Goal: Navigation & Orientation: Find specific page/section

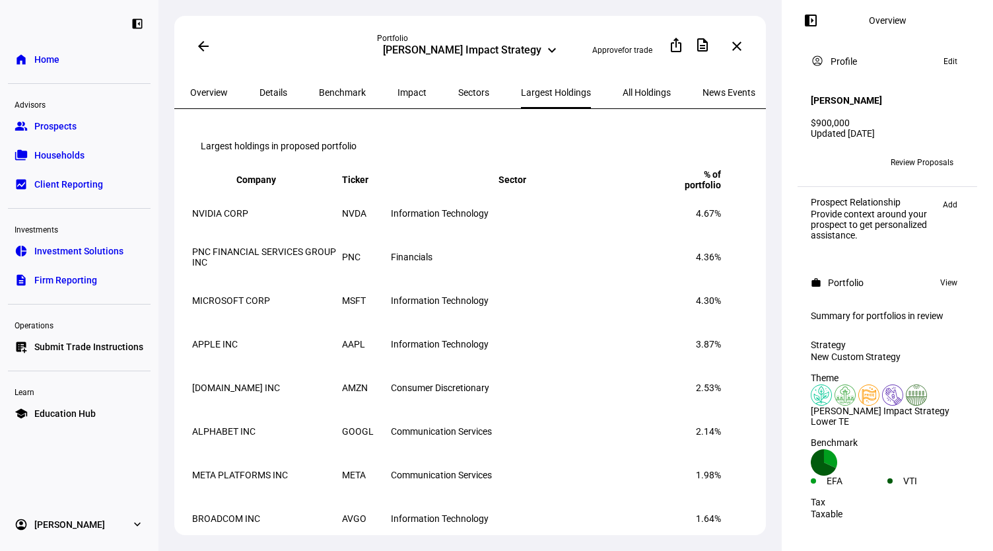
scroll to position [66, 0]
click at [209, 91] on span "Overview" at bounding box center [209, 92] width 38 height 9
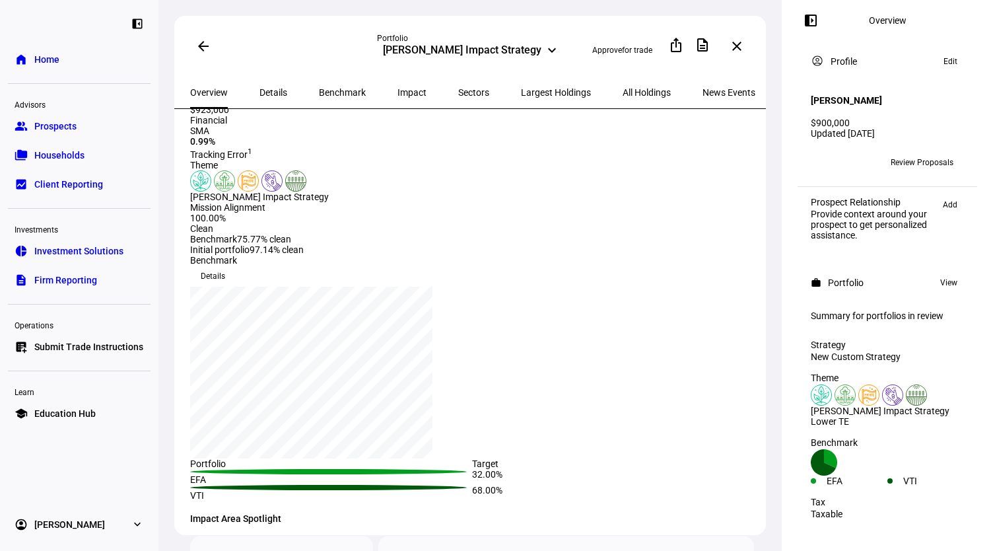
scroll to position [79, 0]
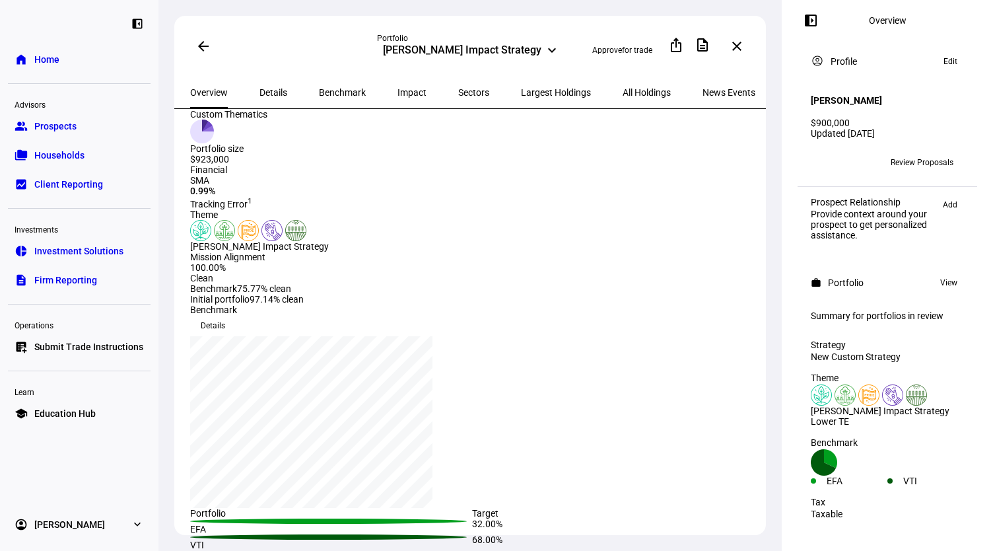
click at [521, 89] on span "Largest Holdings" at bounding box center [556, 92] width 70 height 9
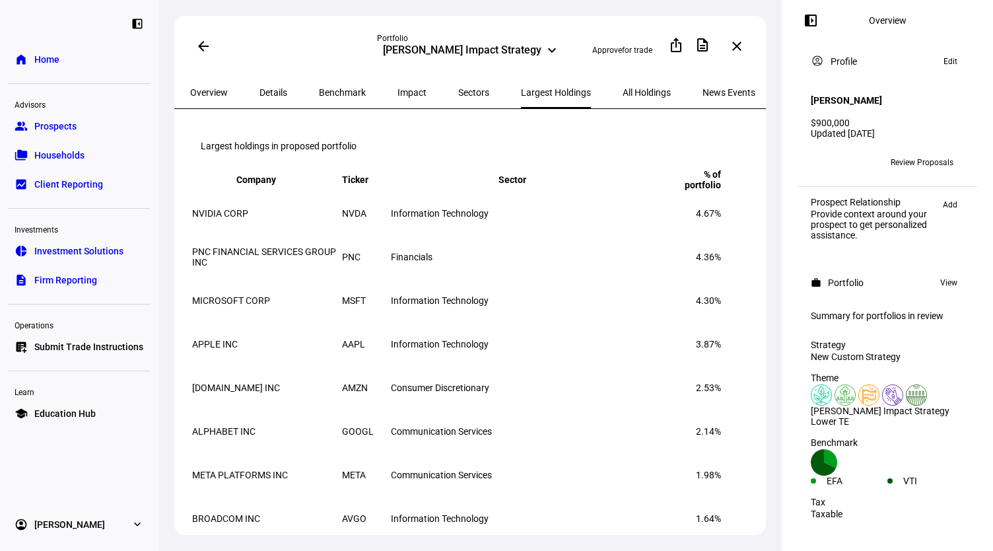
click at [215, 88] on span "Overview" at bounding box center [209, 92] width 38 height 9
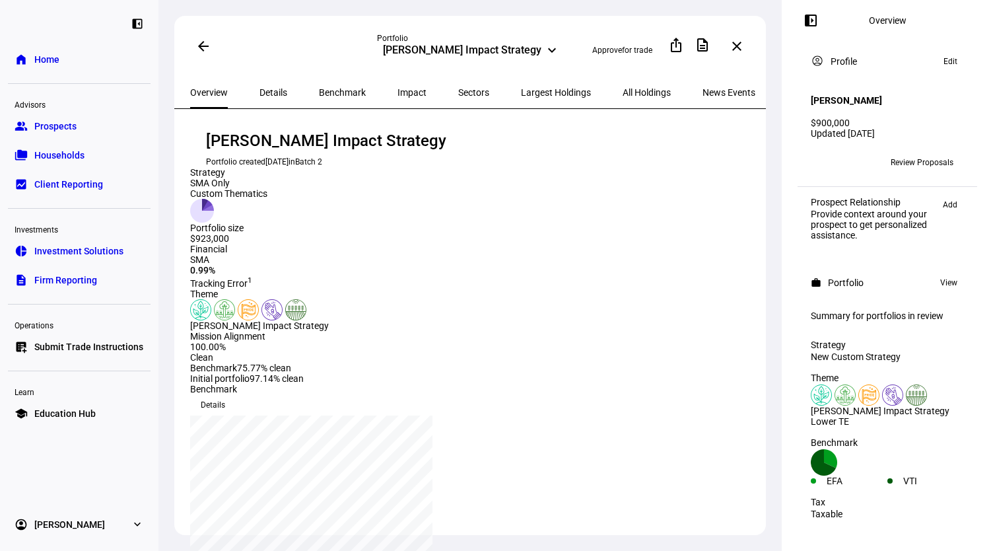
click at [812, 15] on span at bounding box center [811, 21] width 32 height 32
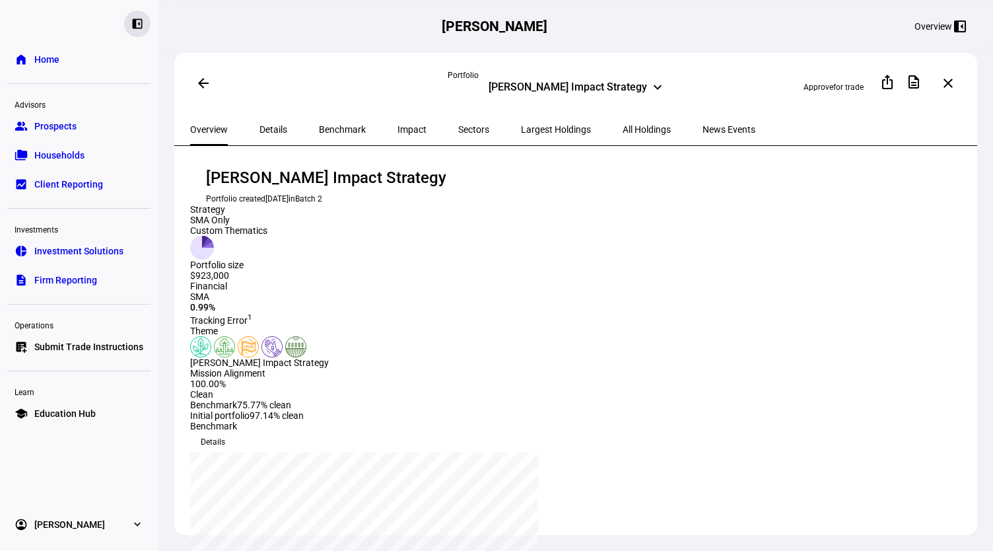
click at [137, 16] on div "left_panel_close" at bounding box center [137, 24] width 26 height 26
